Goal: Navigation & Orientation: Find specific page/section

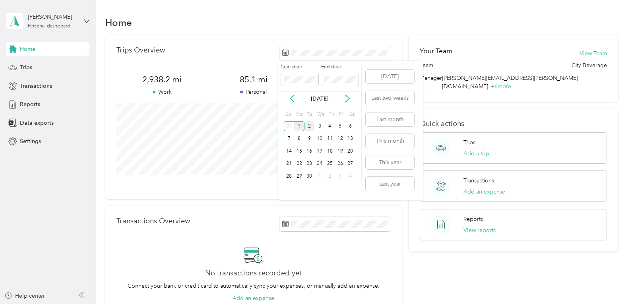
click at [304, 125] on div "2" at bounding box center [309, 126] width 10 height 10
click at [296, 127] on div "1" at bounding box center [299, 126] width 10 height 10
click at [289, 97] on icon at bounding box center [292, 99] width 8 height 8
drag, startPoint x: 342, startPoint y: 130, endPoint x: 337, endPoint y: 130, distance: 5.2
click at [343, 130] on div "1" at bounding box center [340, 126] width 10 height 10
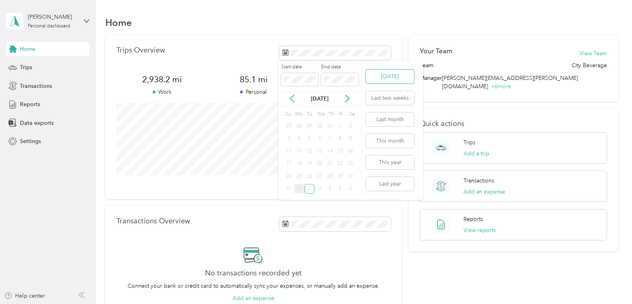
click at [375, 72] on button "[DATE]" at bounding box center [389, 77] width 48 height 14
click at [294, 95] on icon at bounding box center [292, 98] width 4 height 7
click at [336, 125] on div "1" at bounding box center [340, 126] width 10 height 10
click at [290, 188] on div "31" at bounding box center [289, 189] width 10 height 10
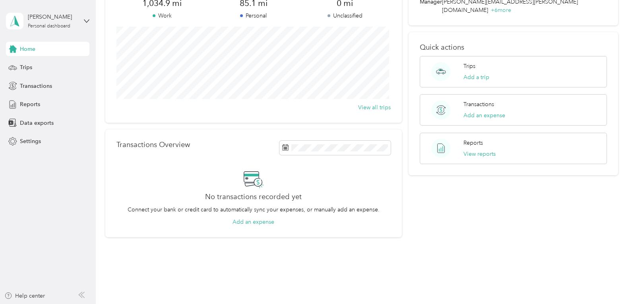
scroll to position [92, 0]
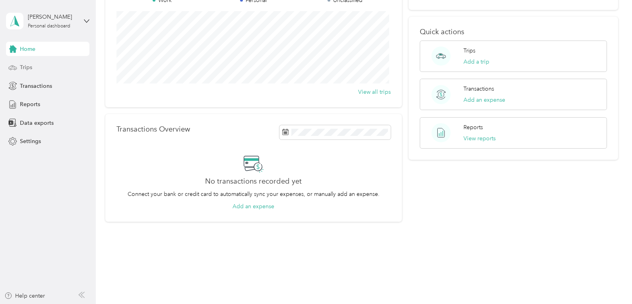
click at [21, 71] on span "Trips" at bounding box center [26, 67] width 12 height 8
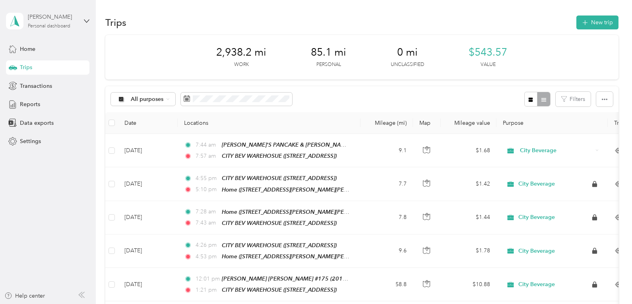
click at [75, 24] on div "[PERSON_NAME] Personal dashboard" at bounding box center [53, 21] width 50 height 16
click at [64, 128] on div "Data exports" at bounding box center [47, 123] width 83 height 14
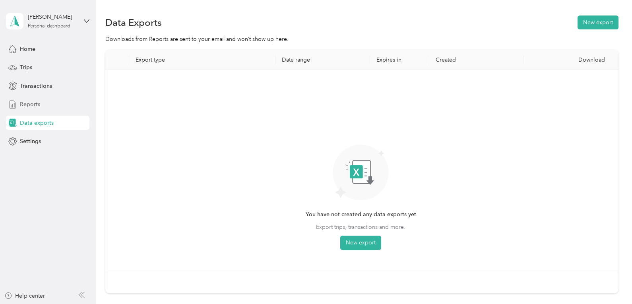
click at [22, 102] on span "Reports" at bounding box center [30, 104] width 20 height 8
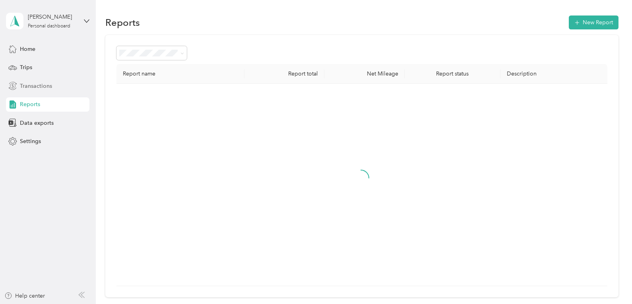
click at [30, 85] on span "Transactions" at bounding box center [36, 86] width 32 height 8
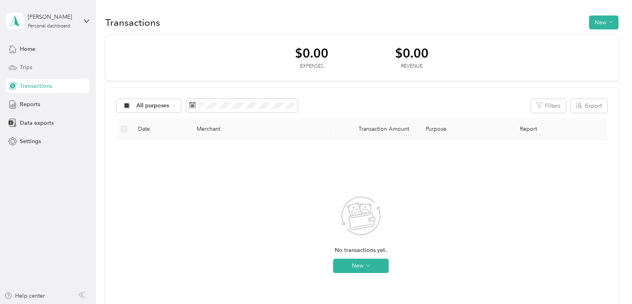
click at [27, 72] on div "Trips" at bounding box center [47, 67] width 83 height 14
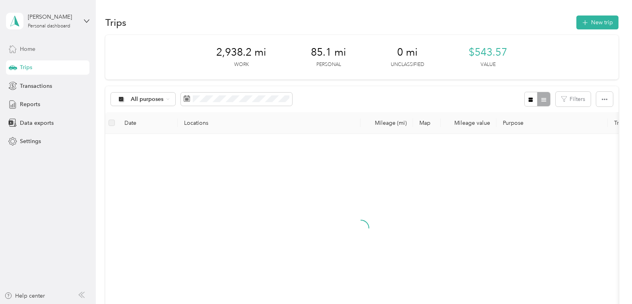
drag, startPoint x: 29, startPoint y: 48, endPoint x: 68, endPoint y: 52, distance: 39.1
click at [29, 48] on span "Home" at bounding box center [27, 49] width 15 height 8
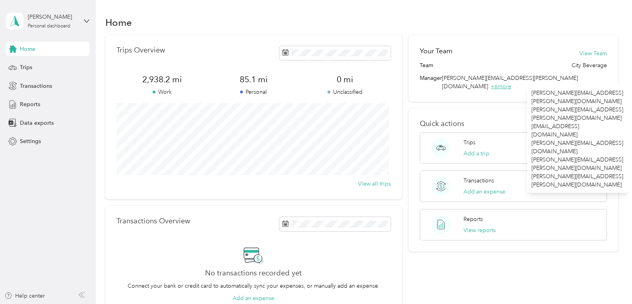
click at [511, 83] on span "+ 6 more" at bounding box center [501, 86] width 20 height 7
